Goal: Task Accomplishment & Management: Complete application form

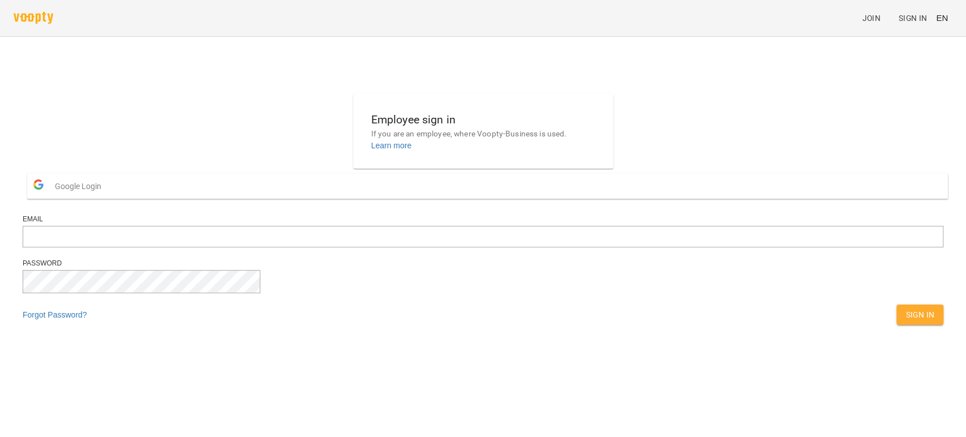
click at [107, 198] on span "Google Login" at bounding box center [81, 186] width 52 height 23
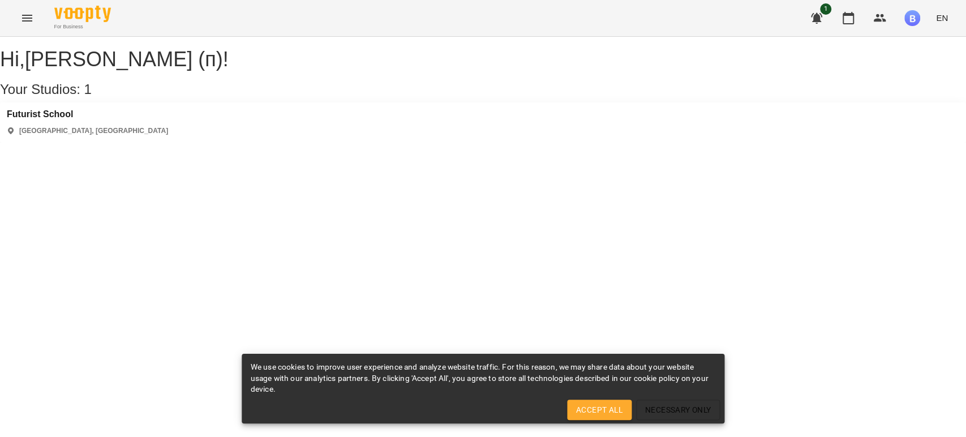
click at [109, 130] on div "[GEOGRAPHIC_DATA] [GEOGRAPHIC_DATA], [GEOGRAPHIC_DATA]" at bounding box center [483, 122] width 966 height 40
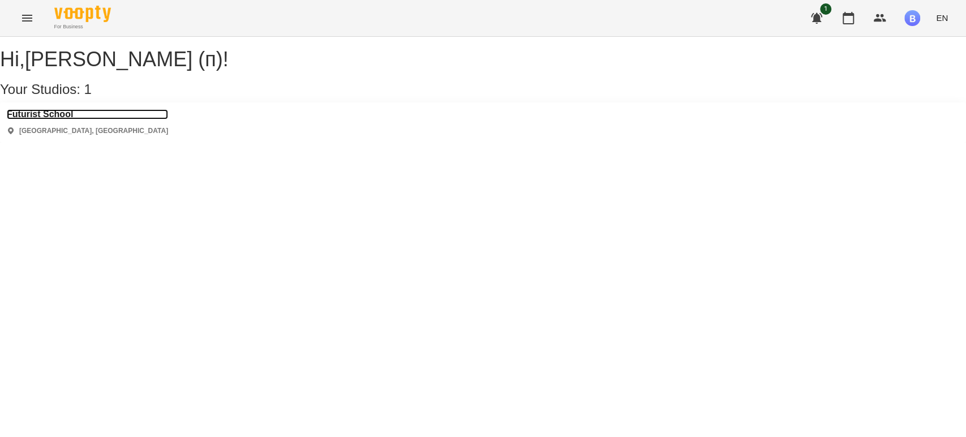
click at [48, 119] on h3 "Futurist School" at bounding box center [87, 114] width 161 height 10
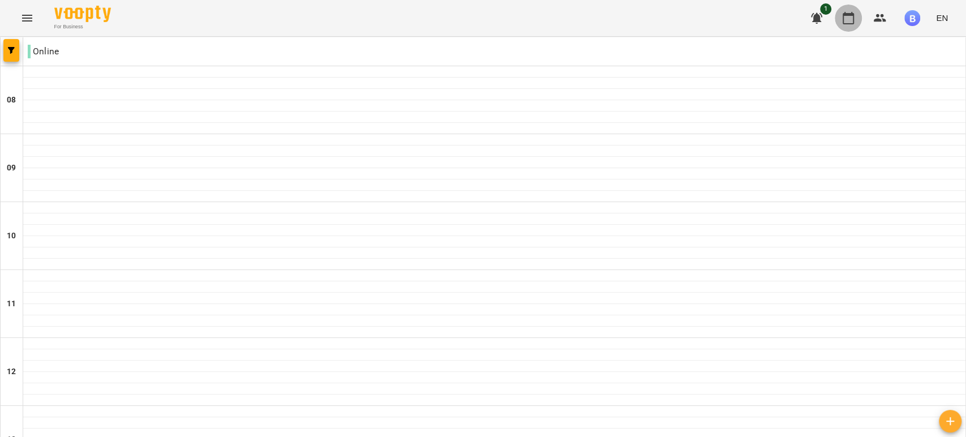
click at [842, 23] on icon "button" at bounding box center [849, 18] width 14 height 14
click at [34, 16] on button "Menu" at bounding box center [27, 18] width 27 height 27
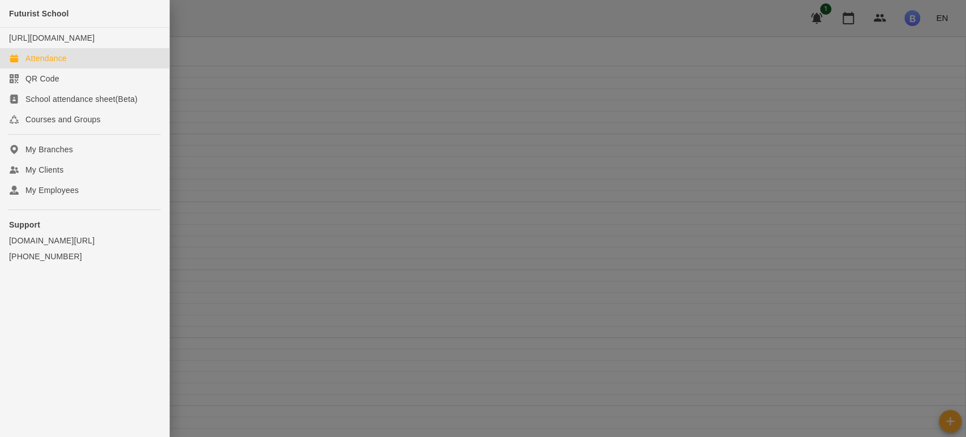
click at [233, 20] on div at bounding box center [483, 218] width 966 height 437
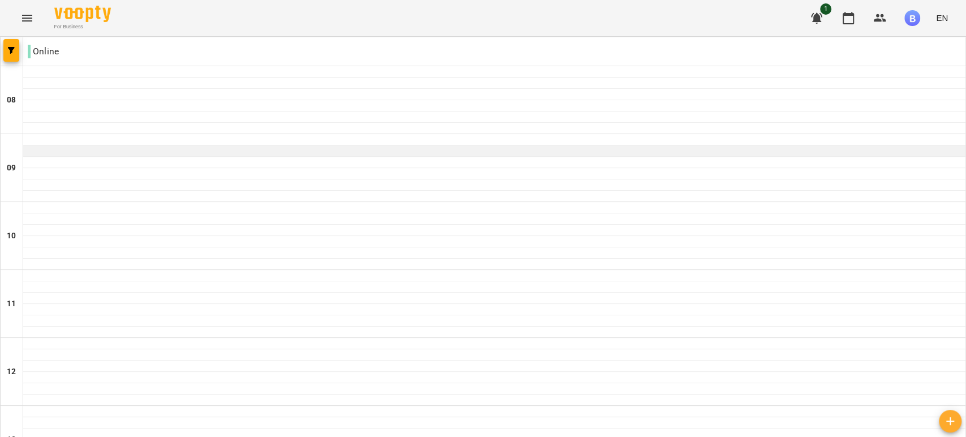
drag, startPoint x: 202, startPoint y: 158, endPoint x: 161, endPoint y: 148, distance: 42.6
click at [161, 148] on div at bounding box center [494, 150] width 942 height 11
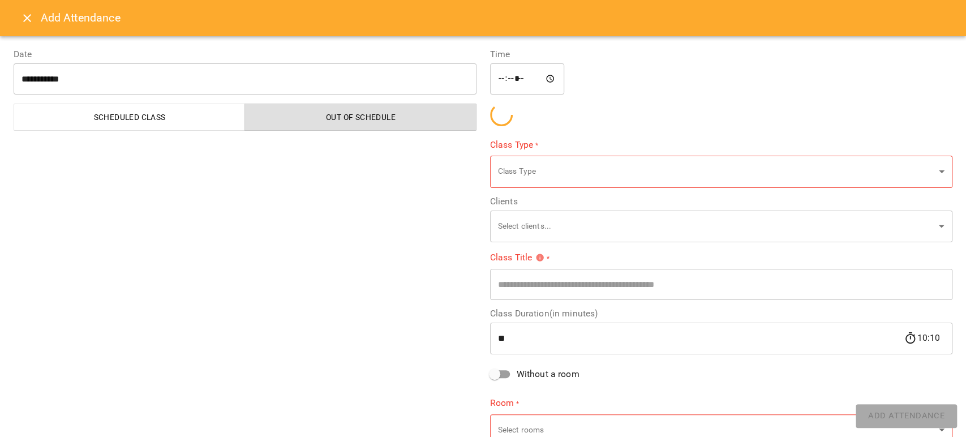
click at [161, 148] on div "**********" at bounding box center [245, 248] width 477 height 428
type input "**********"
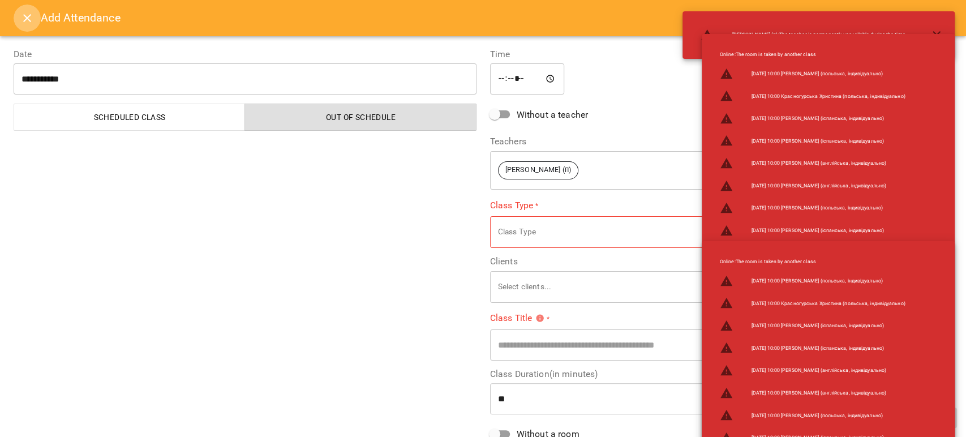
click at [31, 17] on icon "Close" at bounding box center [27, 18] width 14 height 14
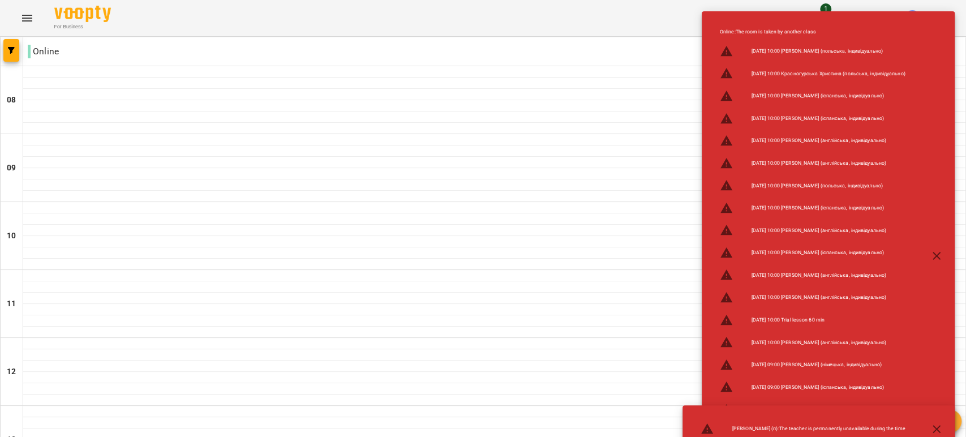
scroll to position [723, 0]
click at [942, 259] on icon "button" at bounding box center [937, 256] width 14 height 14
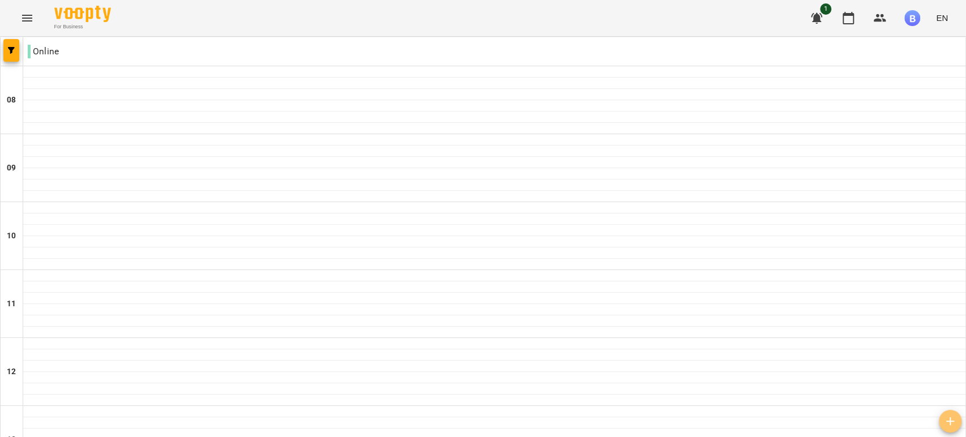
click at [955, 420] on icon "button" at bounding box center [950, 421] width 14 height 14
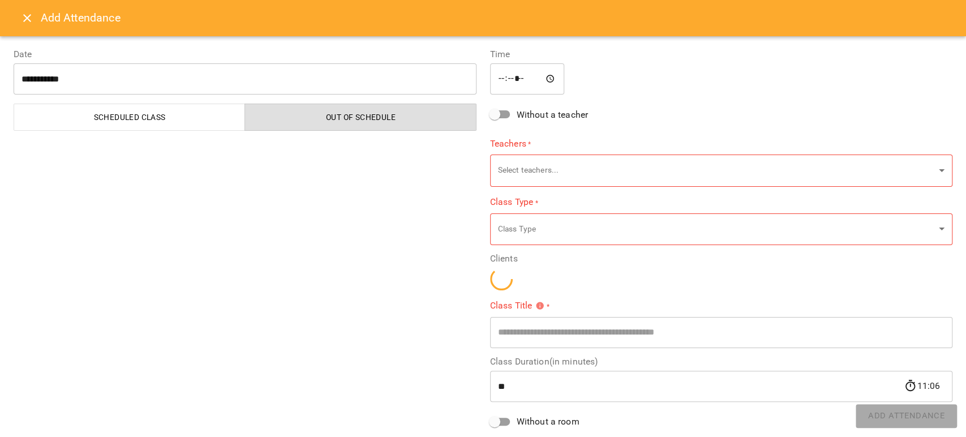
type input "*****"
type input "**********"
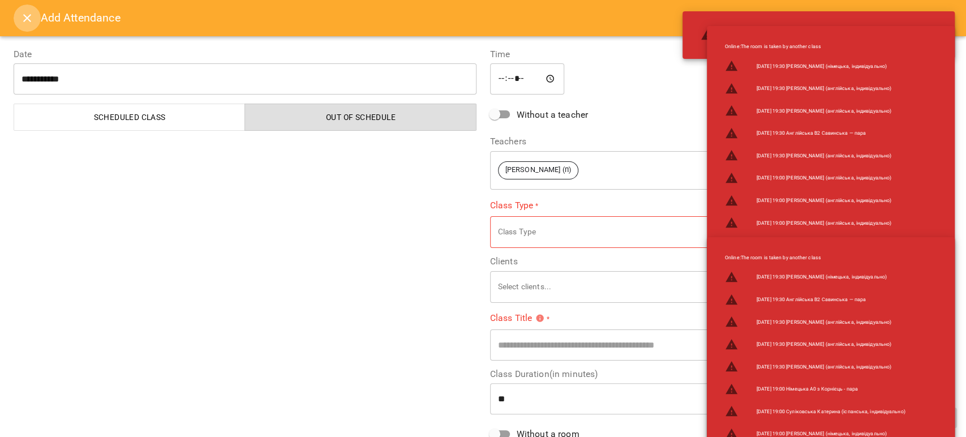
click at [31, 21] on icon "Close" at bounding box center [27, 18] width 14 height 14
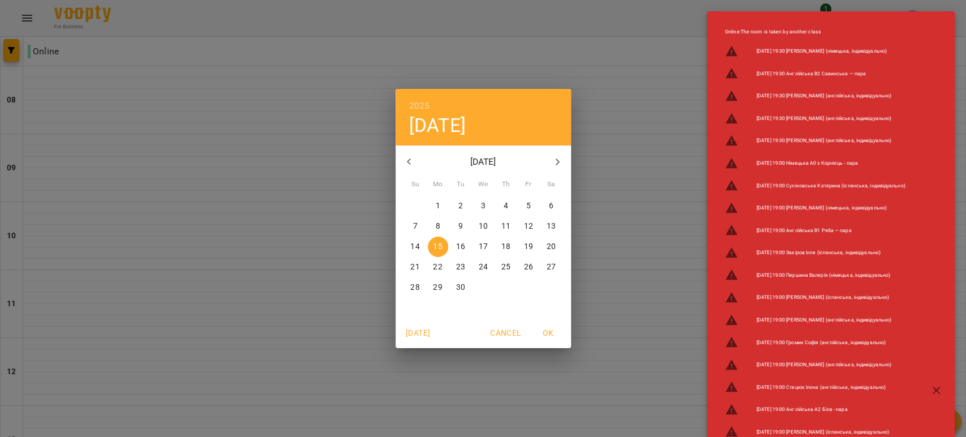
click at [419, 333] on span "[DATE]" at bounding box center [418, 333] width 27 height 14
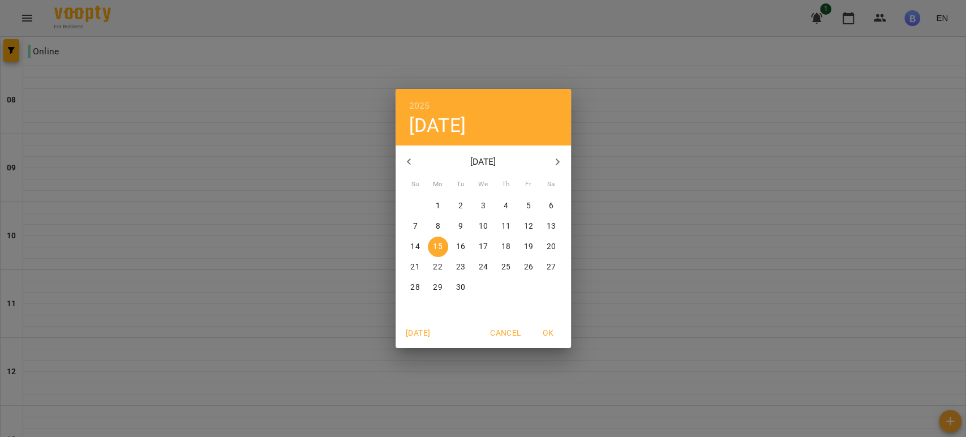
click at [621, 272] on div "2025 Mon, Sep [DATE] Mo Tu We Th Fr Sa 31 1 2 3 4 5 6 7 8 9 10 11 12 13 14 15 1…" at bounding box center [483, 218] width 966 height 437
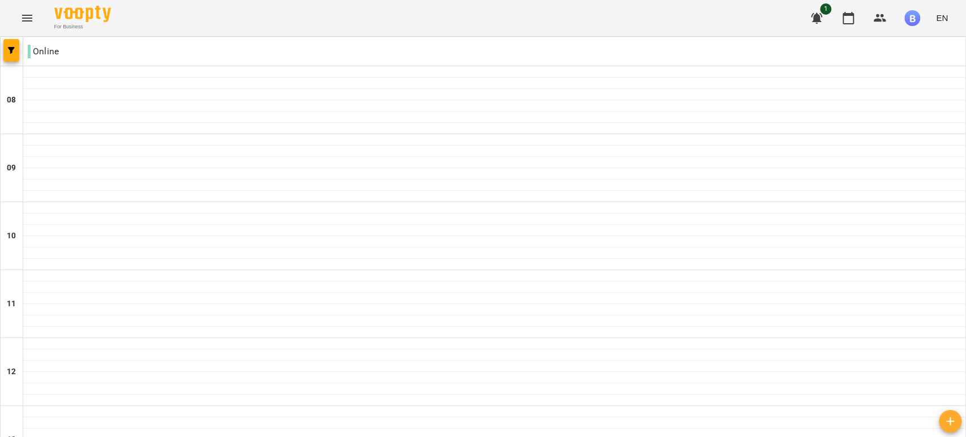
scroll to position [31, 0]
click at [946, 17] on span "EN" at bounding box center [942, 18] width 12 height 12
click at [946, 17] on div at bounding box center [483, 218] width 966 height 437
click at [914, 15] on img "button" at bounding box center [912, 18] width 16 height 16
click at [914, 15] on div at bounding box center [483, 218] width 966 height 437
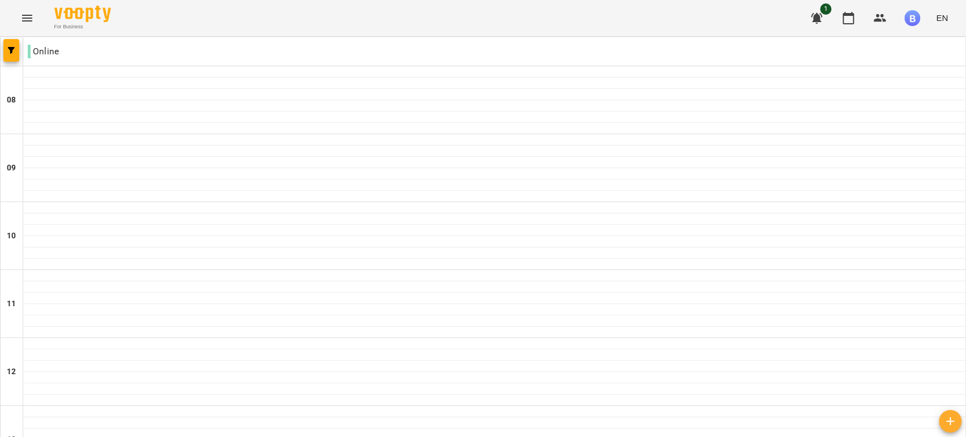
click at [914, 15] on img "button" at bounding box center [912, 18] width 16 height 16
click at [13, 51] on div at bounding box center [483, 218] width 966 height 437
click at [13, 51] on icon "button" at bounding box center [11, 50] width 7 height 7
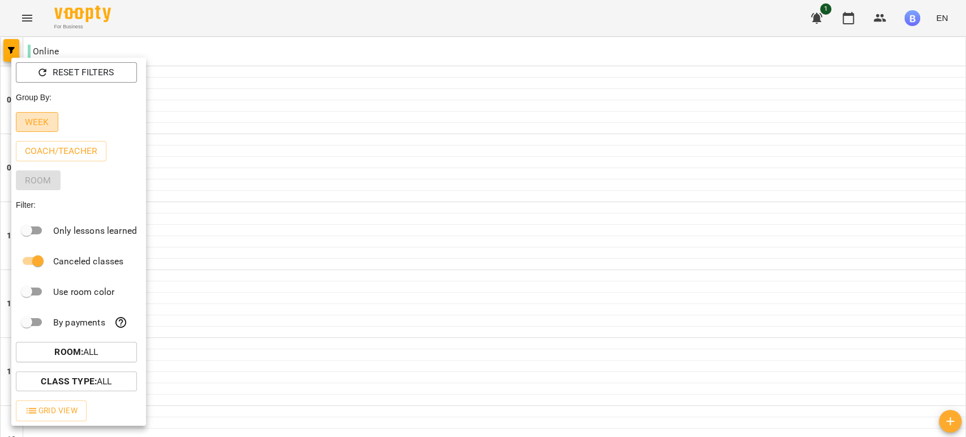
click at [40, 122] on p "Week" at bounding box center [37, 122] width 24 height 14
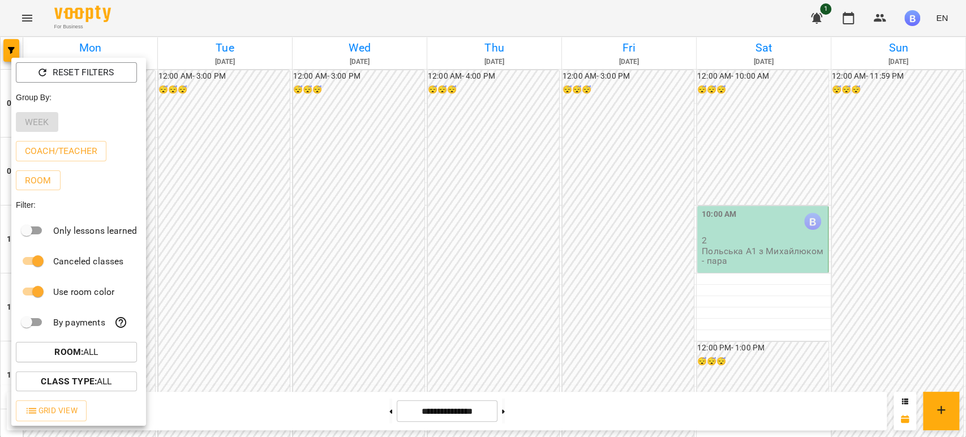
click at [355, 244] on div at bounding box center [483, 218] width 966 height 437
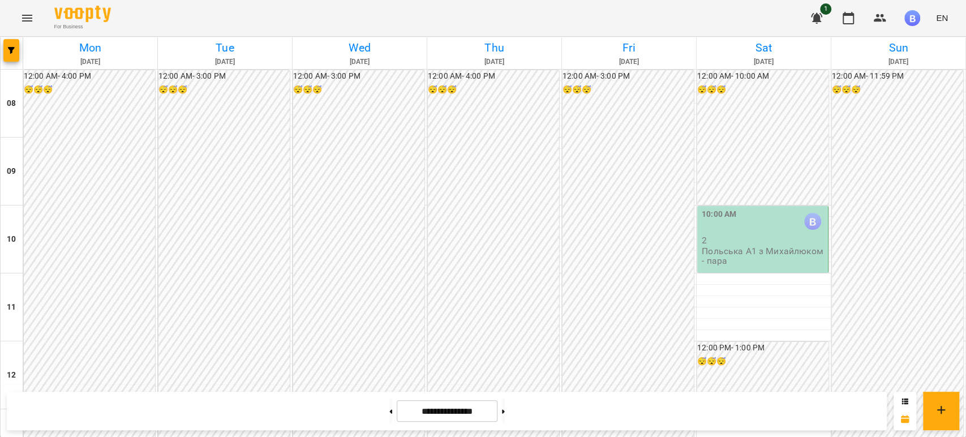
scroll to position [629, 0]
click at [442, 412] on input "**********" at bounding box center [447, 411] width 101 height 22
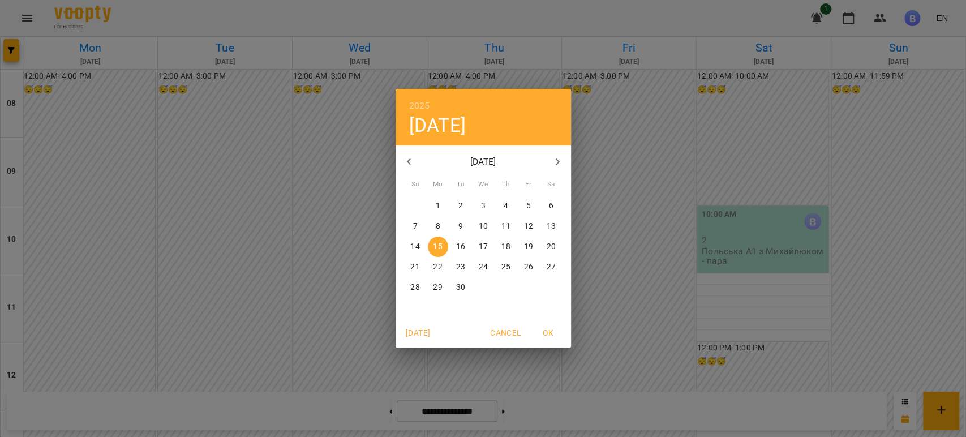
click at [458, 229] on p "9" at bounding box center [460, 226] width 5 height 11
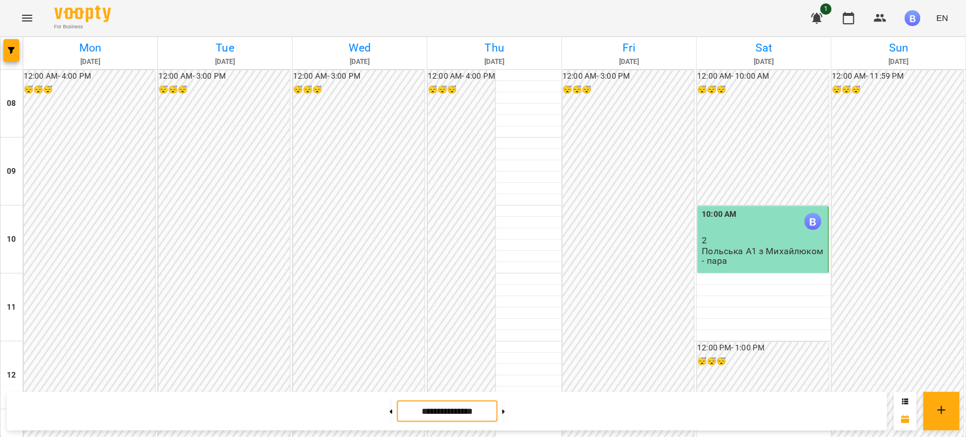
scroll to position [440, 0]
click at [458, 411] on input "**********" at bounding box center [447, 411] width 101 height 22
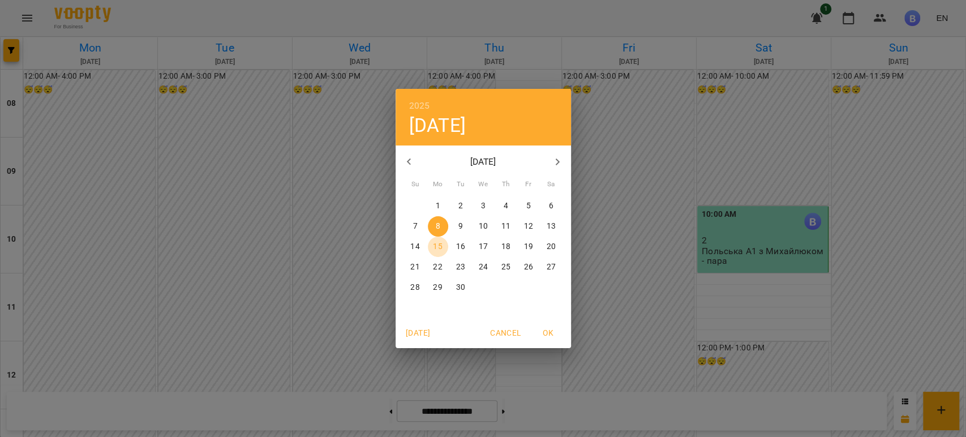
click at [439, 247] on p "15" at bounding box center [437, 246] width 9 height 11
type input "**********"
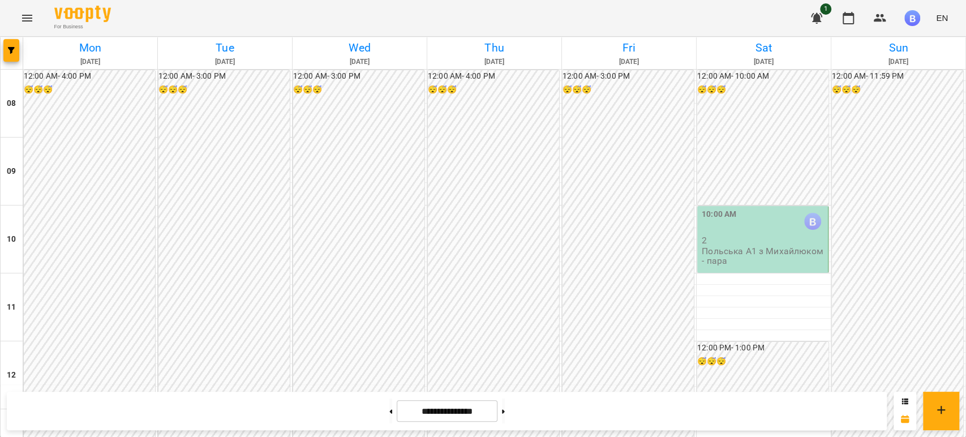
scroll to position [251, 0]
click at [11, 51] on icon "button" at bounding box center [11, 50] width 7 height 7
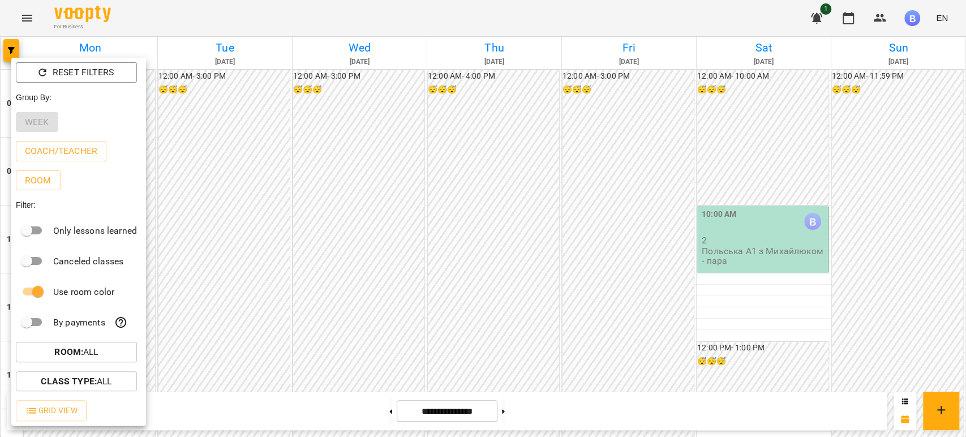
click at [295, 366] on div at bounding box center [483, 218] width 966 height 437
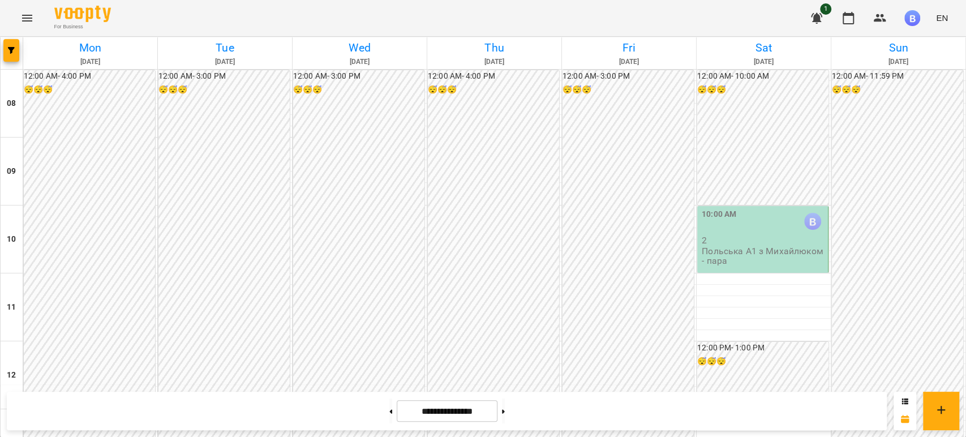
scroll to position [702, 0]
